Goal: Check status: Check status

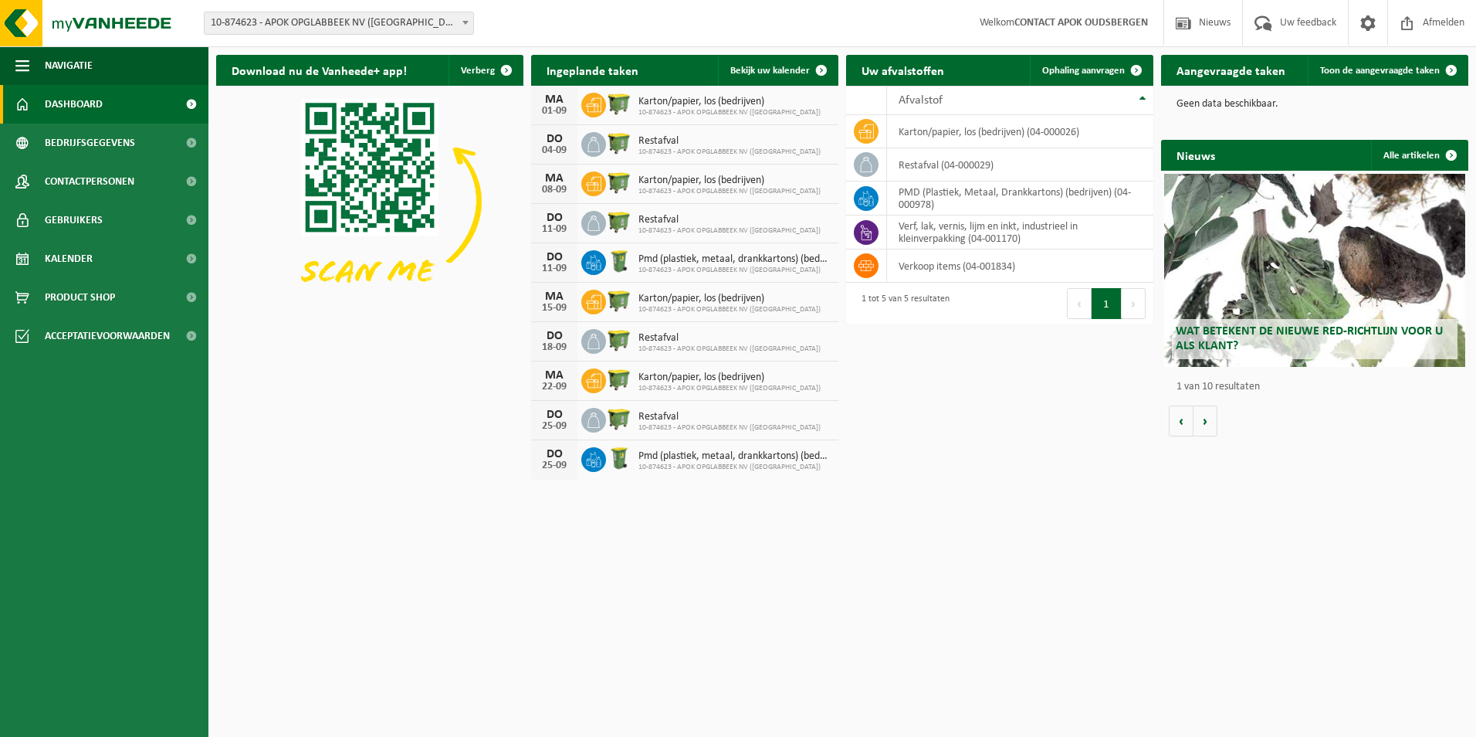
drag, startPoint x: 783, startPoint y: 69, endPoint x: 880, endPoint y: 503, distance: 443.9
click at [783, 69] on span "Bekijk uw kalender" at bounding box center [770, 71] width 80 height 10
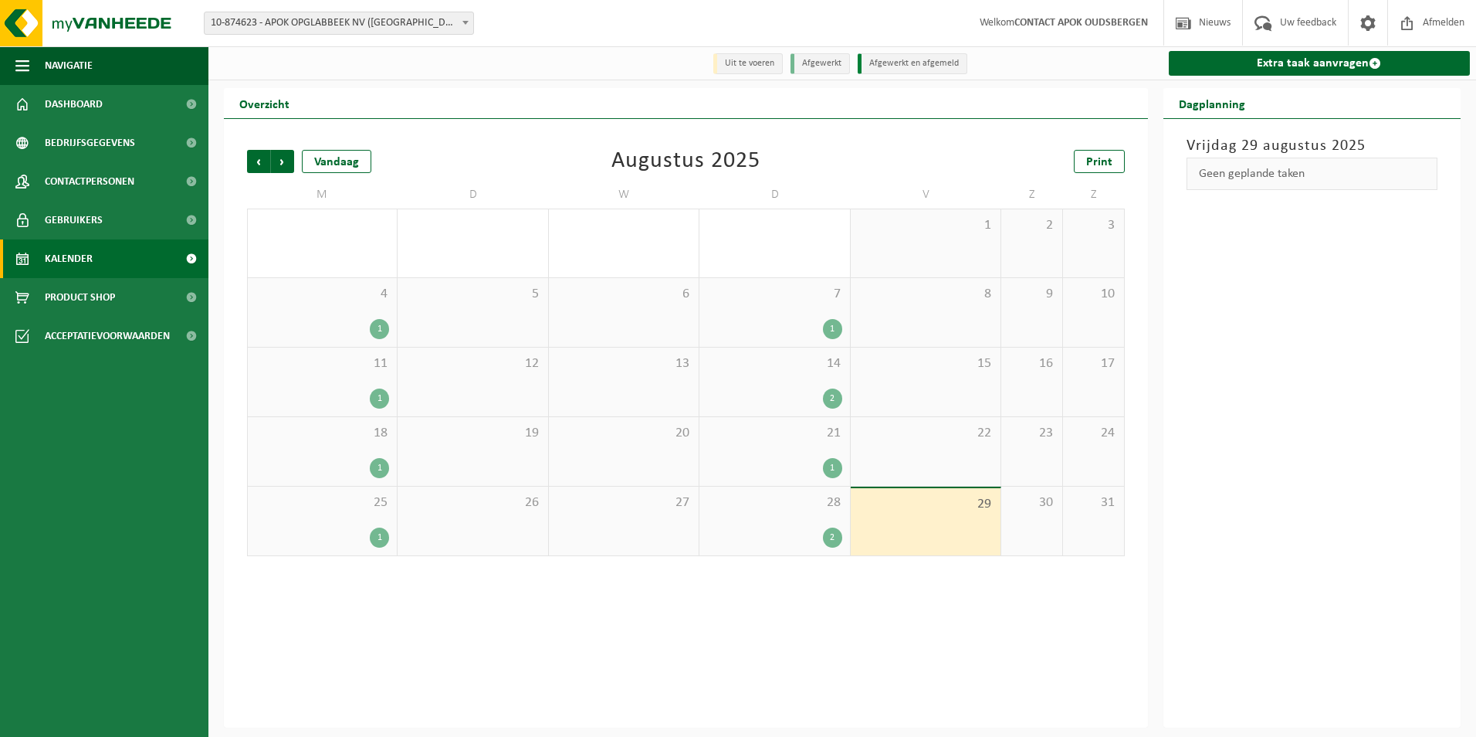
click at [837, 515] on div "28 2" at bounding box center [774, 520] width 150 height 69
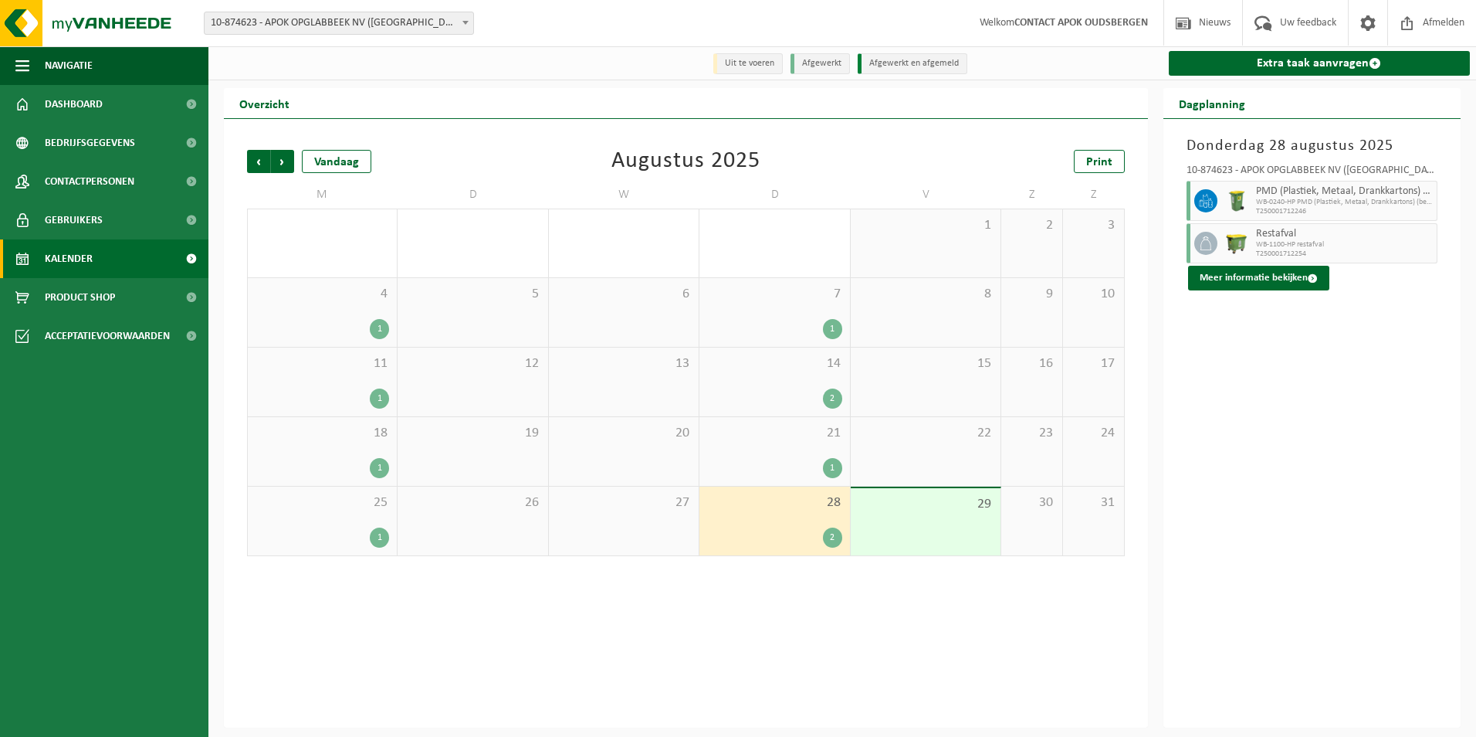
click at [916, 514] on div "29" at bounding box center [926, 521] width 150 height 67
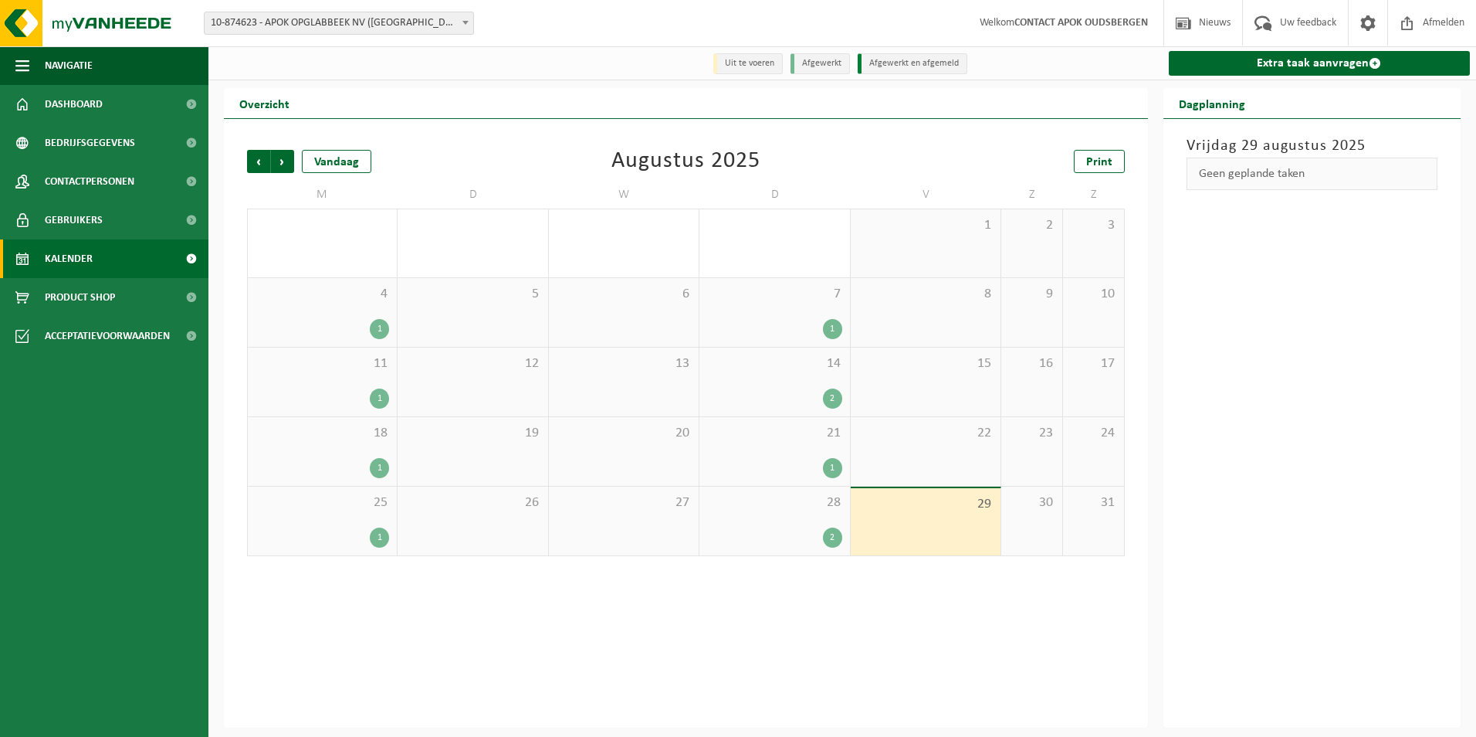
click at [760, 533] on div "2" at bounding box center [774, 537] width 134 height 20
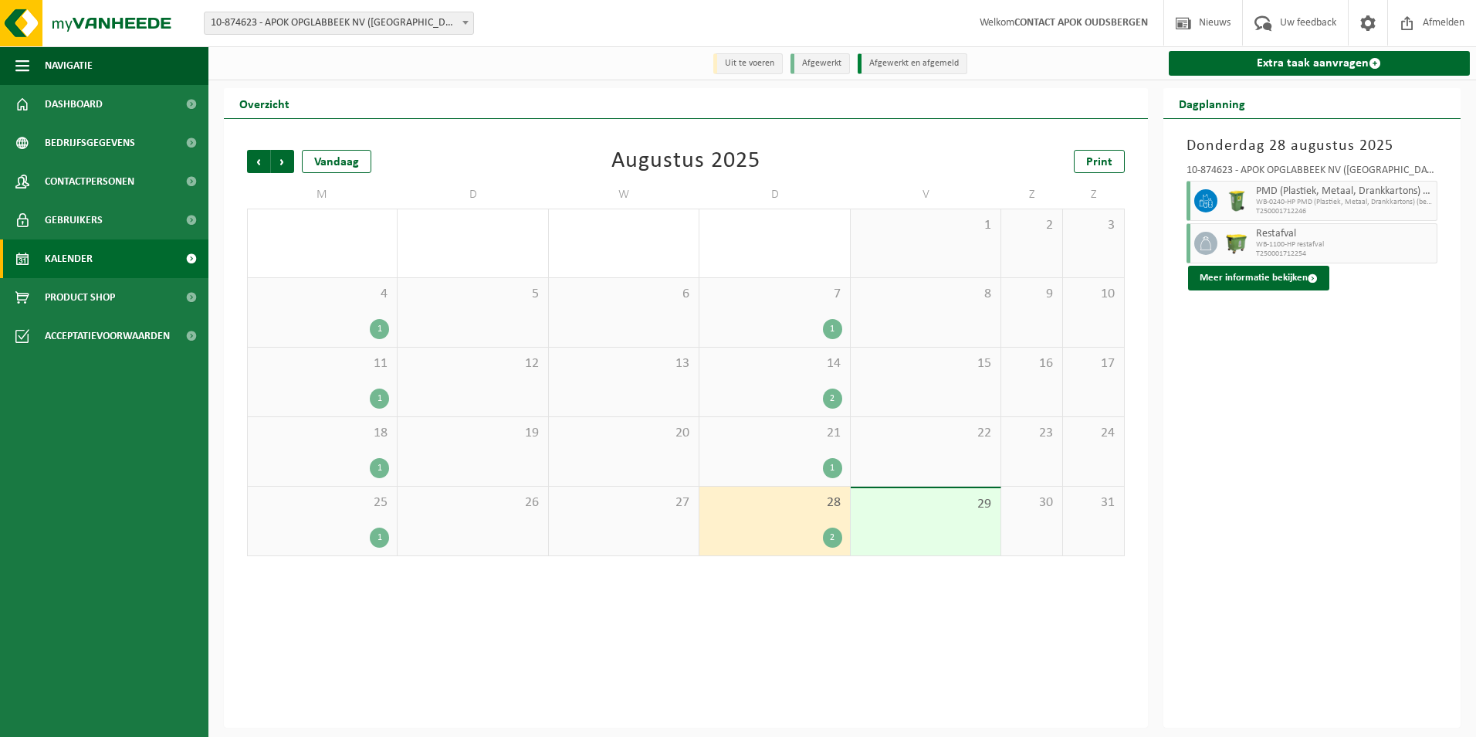
click at [952, 530] on div "29" at bounding box center [926, 521] width 150 height 67
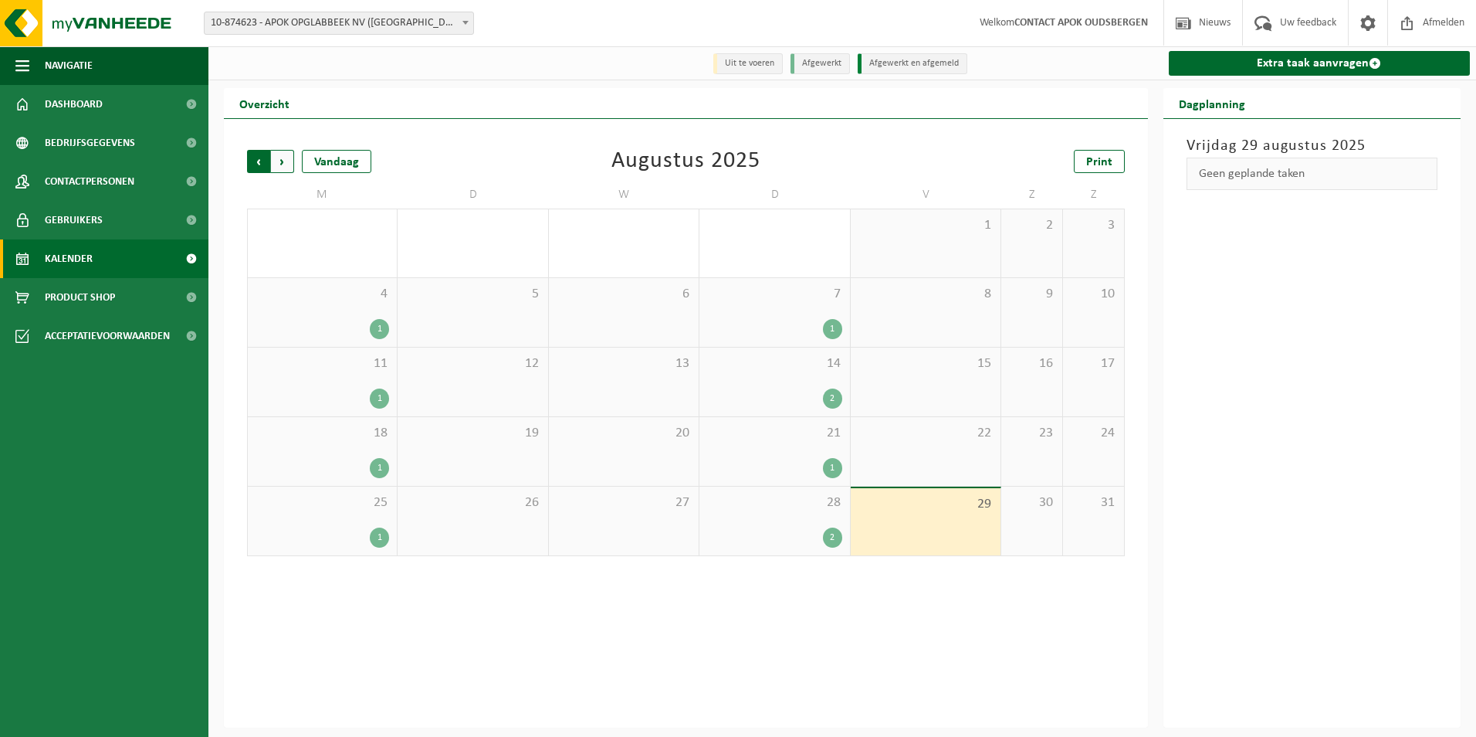
click at [293, 156] on span "Volgende" at bounding box center [282, 161] width 23 height 23
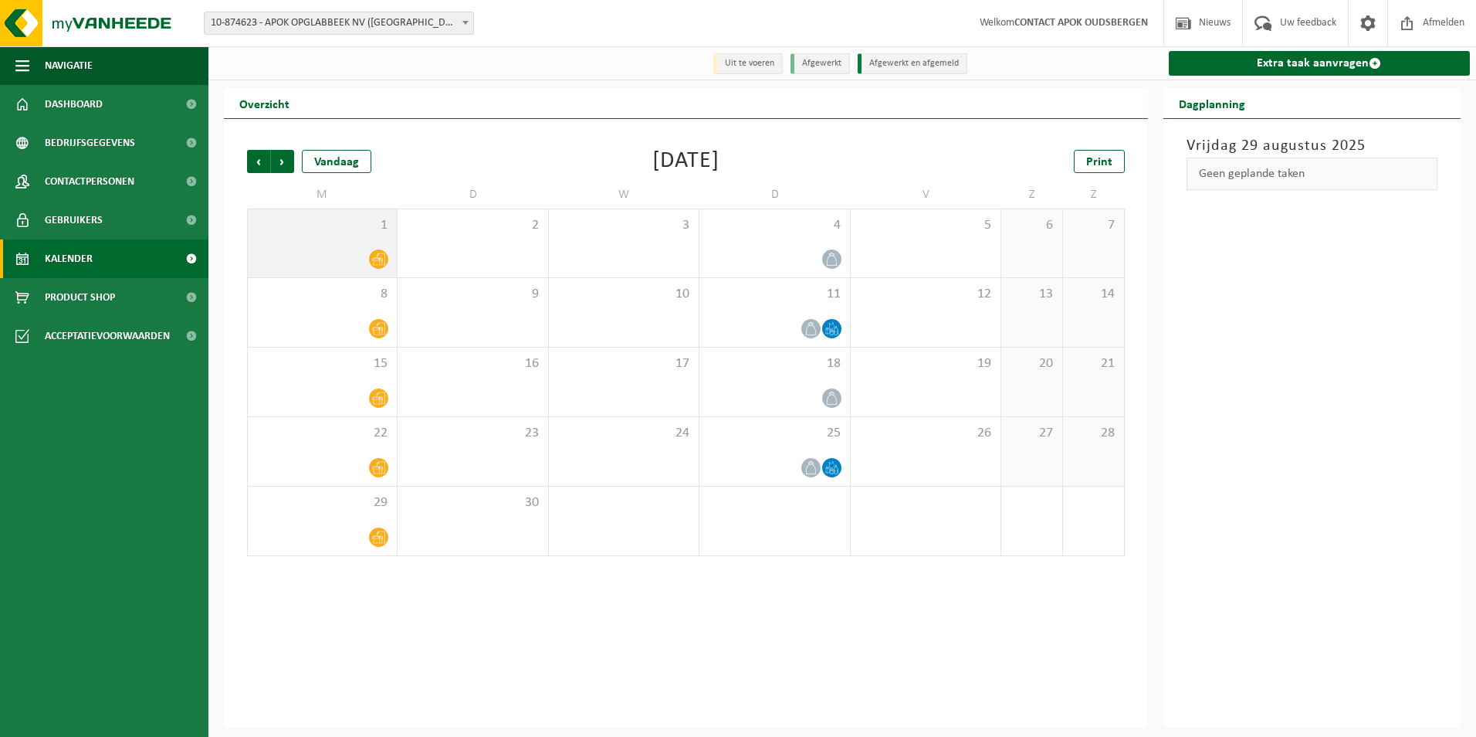
click at [310, 254] on div at bounding box center [323, 259] width 134 height 21
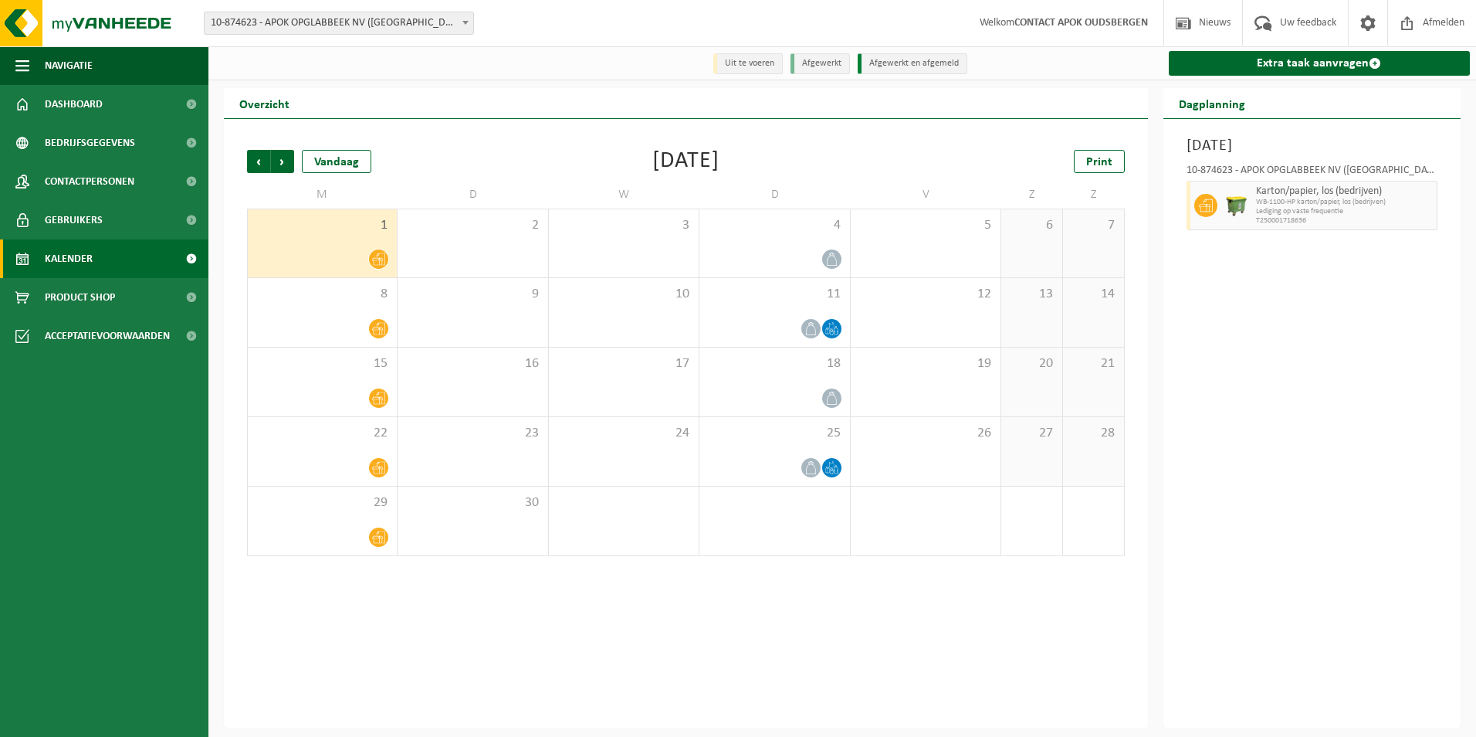
click at [804, 635] on div "Vorige Volgende Vandaag September 2025 Print M D W D V Z Z 1 2 3 4 5 6 7 8 9 10…" at bounding box center [686, 423] width 924 height 608
click at [1096, 158] on span "Print" at bounding box center [1099, 162] width 26 height 12
